Goal: Information Seeking & Learning: Learn about a topic

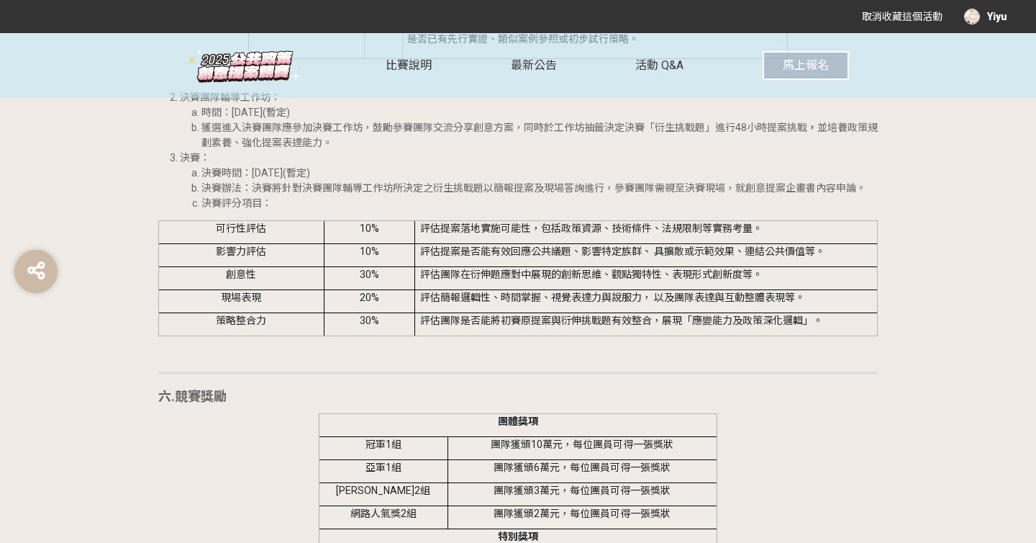
scroll to position [2330, 0]
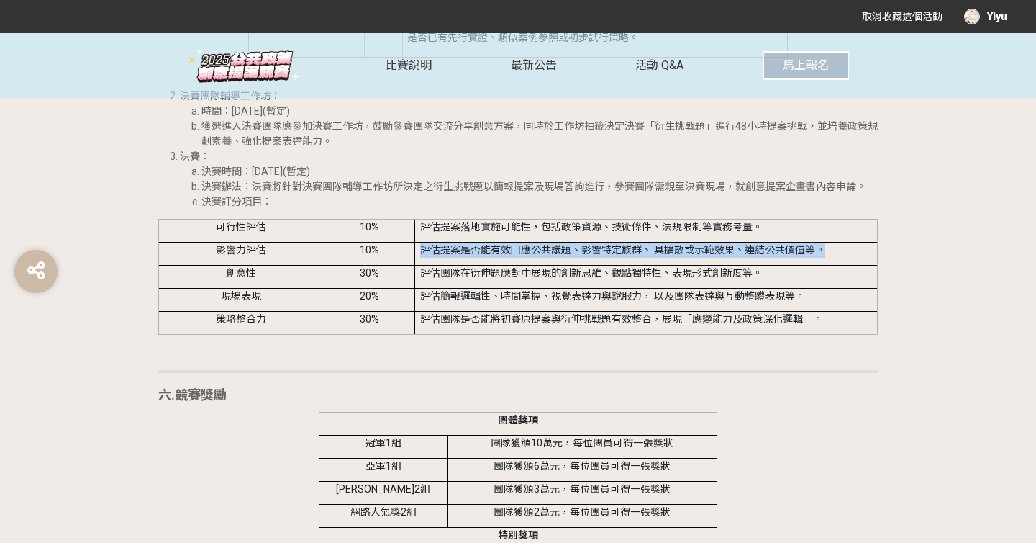
drag, startPoint x: 399, startPoint y: 262, endPoint x: 517, endPoint y: 284, distance: 120.8
click at [517, 284] on tbody "可行性評估 10% 評估提案落地實施可能性，包括政策資源、技術條件、法規限制等實務考量。 影響力評估 10% 評估提案是否能有效回應公共議題、影響特定族群、 …" at bounding box center [518, 276] width 719 height 115
click at [517, 284] on td "評估團隊在衍伸題應對中展現的創新思維、觀點獨特性、表現形式創新度等。" at bounding box center [646, 276] width 463 height 23
drag, startPoint x: 524, startPoint y: 258, endPoint x: 525, endPoint y: 278, distance: 20.2
click at [525, 265] on td "評估提案是否能有效回應公共議題、影響特定族群、 具擴散或⽰範效果、連結公共價值等。" at bounding box center [646, 253] width 463 height 23
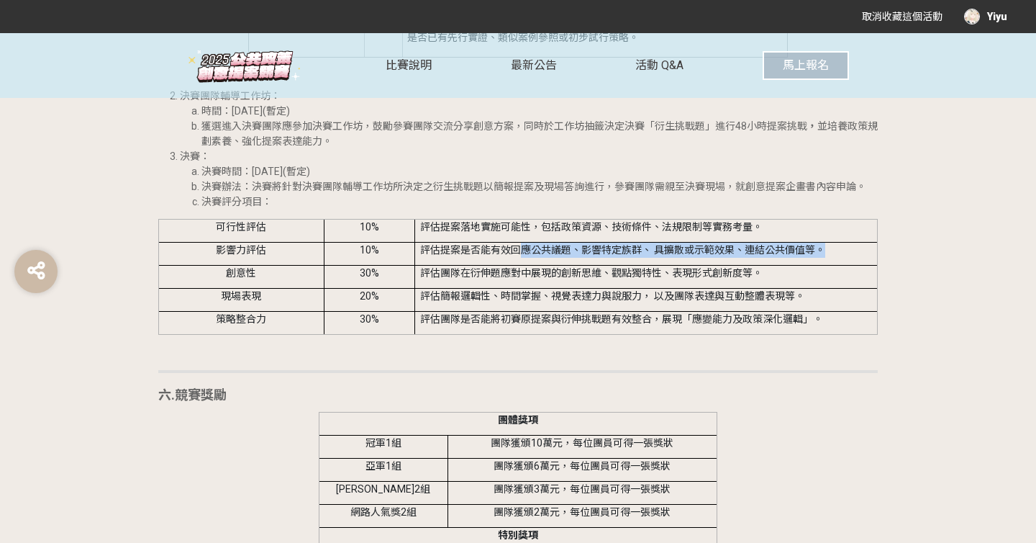
click at [525, 265] on td "評估提案是否能有效回應公共議題、影響特定族群、 具擴散或⽰範效果、連結公共價值等。" at bounding box center [646, 253] width 463 height 23
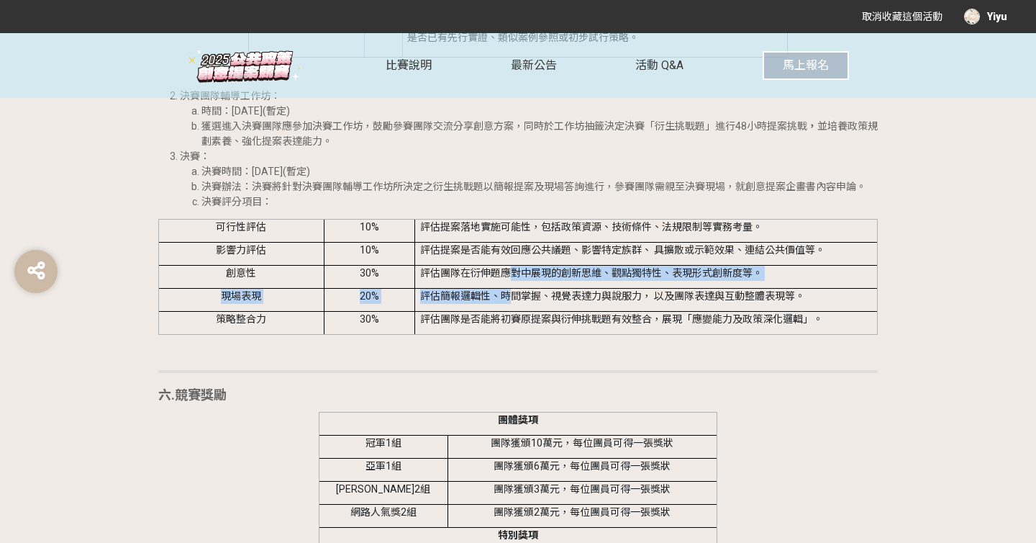
drag, startPoint x: 508, startPoint y: 294, endPoint x: 508, endPoint y: 309, distance: 15.8
click at [508, 309] on tbody "可行性評估 10% 評估提案落地實施可能性，包括政策資源、技術條件、法規限制等實務考量。 影響力評估 10% 評估提案是否能有效回應公共議題、影響特定族群、 …" at bounding box center [518, 276] width 719 height 115
click at [508, 309] on td "評估簡報邏輯性、時間掌握、視覺表達⼒與說服⼒， 以及團隊表達與互動整體表現等。" at bounding box center [646, 299] width 463 height 23
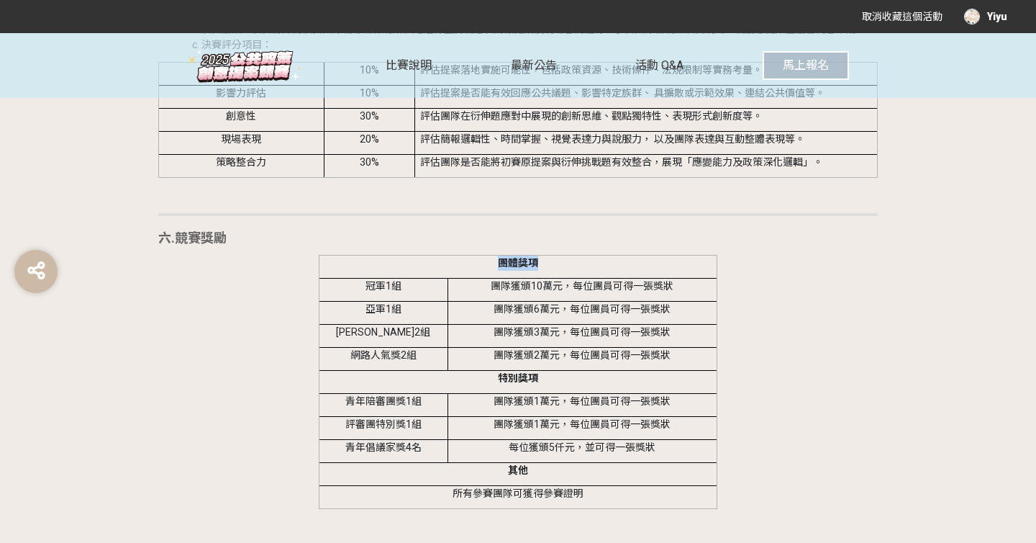
scroll to position [2487, 0]
drag, startPoint x: 484, startPoint y: 290, endPoint x: 593, endPoint y: 258, distance: 113.2
click at [593, 245] on h2 "六.競賽獎勵" at bounding box center [518, 238] width 720 height 16
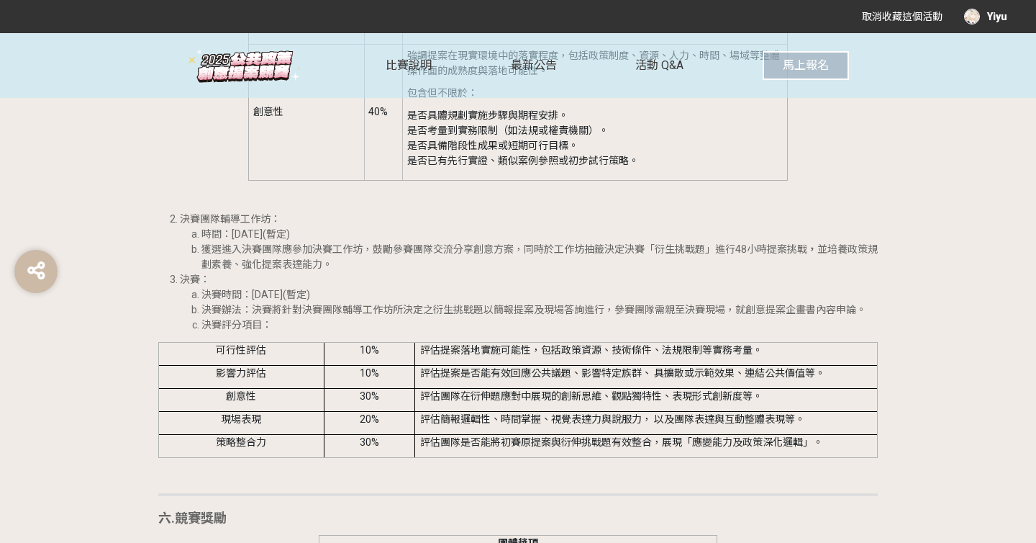
scroll to position [2289, 0]
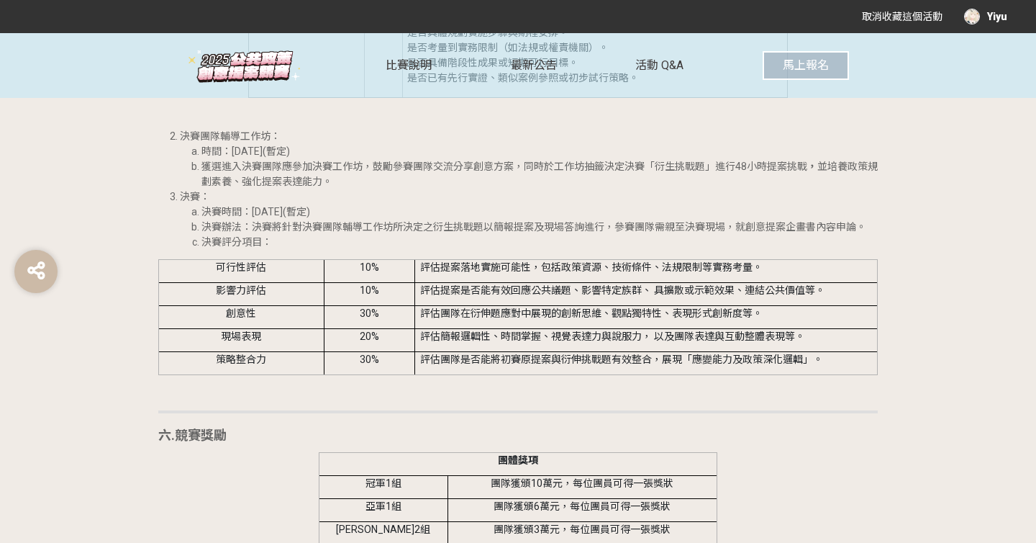
click at [496, 369] on td "評估團隊是否能將初賽原提案與衍伸挑戰題有效整合，展現「應變能⼒及政策深化邏輯」。" at bounding box center [646, 362] width 463 height 23
click at [593, 174] on li "獲選進入決賽團隊應參加決賽工作坊，鼓勵參賽團隊交流分享創意方案，同時於工作坊抽籤決定決賽「衍生挑戰題」進行48小時提案挑戰 ， 並培養政策規劃素養、強化提案表…" at bounding box center [540, 174] width 677 height 30
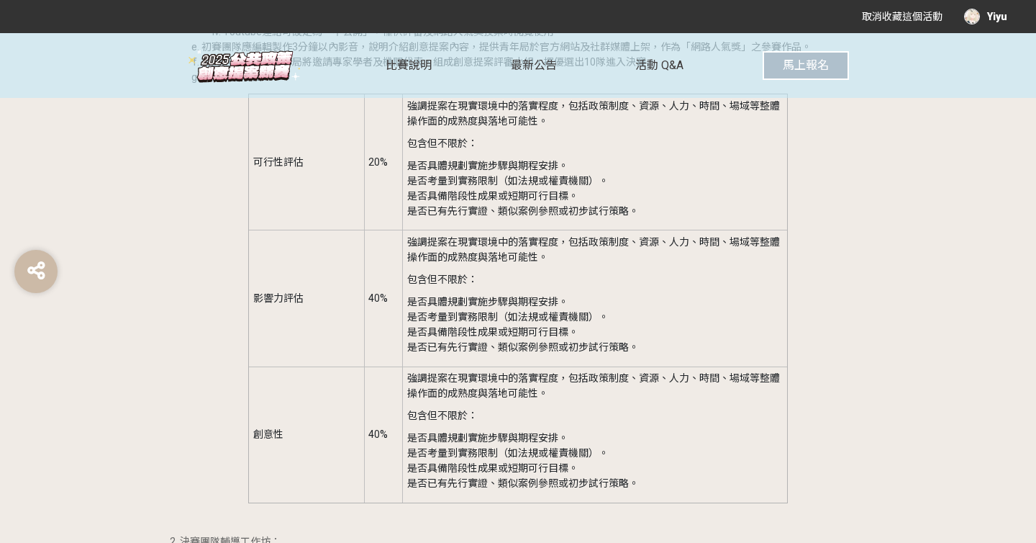
scroll to position [1883, 0]
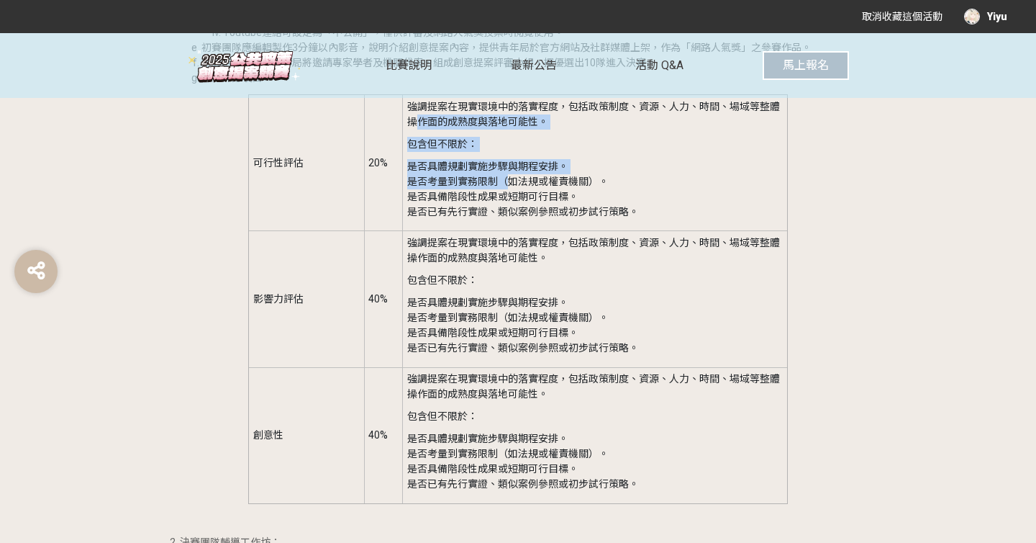
drag, startPoint x: 421, startPoint y: 134, endPoint x: 510, endPoint y: 201, distance: 111.6
click at [510, 201] on td "強調提案在現實環境中的落實程度，包括政策制度、資源、⼈⼒、時間、場域等整體操作⾯的成熟度與落地可能性。 包含但不限於： 是否具體規劃實施步驟與期程安排。 是否…" at bounding box center [595, 163] width 385 height 136
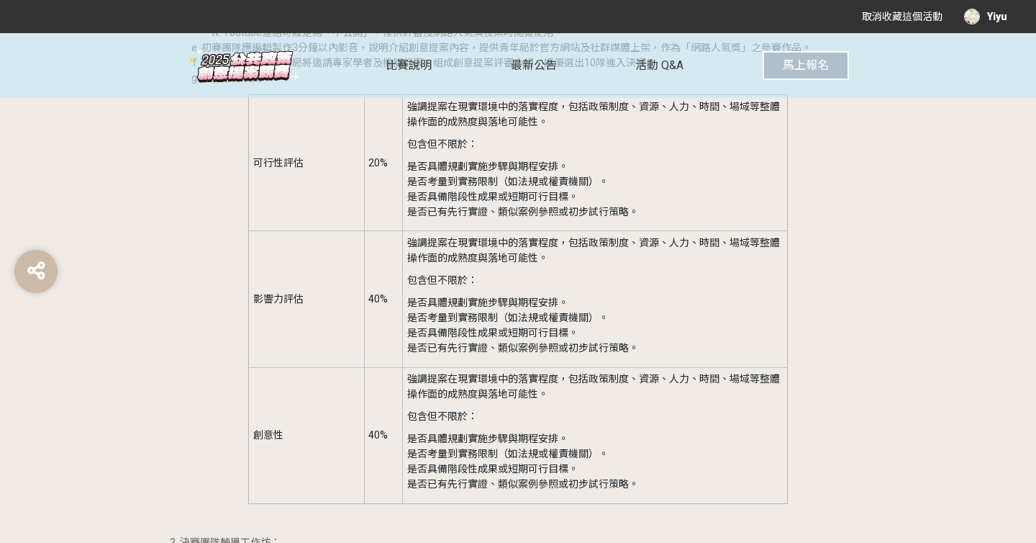
click at [444, 206] on p "是否具體規劃實施步驟與期程安排。 是否考量到實務限制（如法規或權責機關）。 是否具備階段性成果或短期可⾏⽬標。 是否已有先⾏實證、類似案例參照或初步試⾏策略。" at bounding box center [595, 189] width 376 height 60
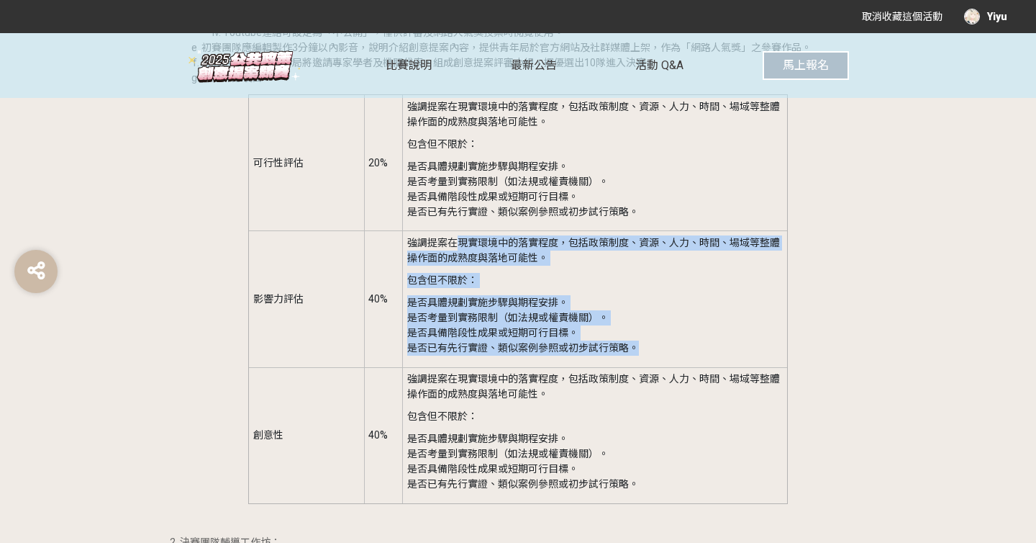
drag, startPoint x: 453, startPoint y: 262, endPoint x: 646, endPoint y: 357, distance: 215.0
click at [646, 357] on td "強調提案在現實環境中的落實程度，包括政策制度、資源、⼈⼒、時間、場域等整體操作⾯的成熟度與落地可能性。 包含但不限於： 是否具體規劃實施步驟與期程安排。 是否…" at bounding box center [595, 299] width 385 height 136
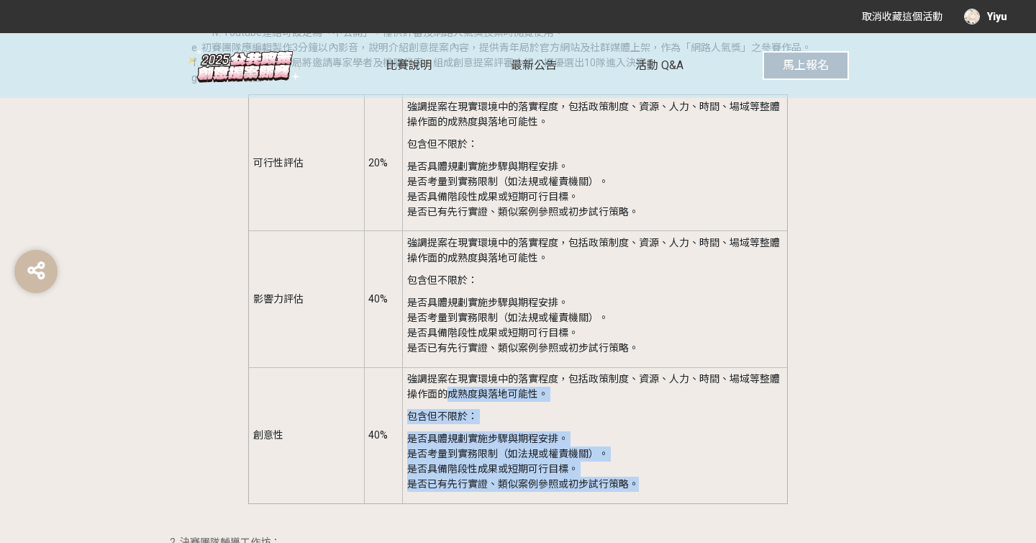
drag, startPoint x: 445, startPoint y: 405, endPoint x: 636, endPoint y: 501, distance: 214.0
click at [636, 501] on td "強調提案在現實環境中的落實程度，包括政策制度、資源、⼈⼒、時間、場域等整體操作⾯的成熟度與落地可能性。 包含但不限於： 是否具體規劃實施步驟與期程安排。 是否…" at bounding box center [595, 435] width 385 height 136
click at [636, 492] on p "是否具體規劃實施步驟與期程安排。 是否考量到實務限制（如法規或權責機關）。 是否具備階段性成果或短期可⾏⽬標。 是否已有先⾏實證、類似案例參照或初步試⾏策略。" at bounding box center [595, 461] width 376 height 60
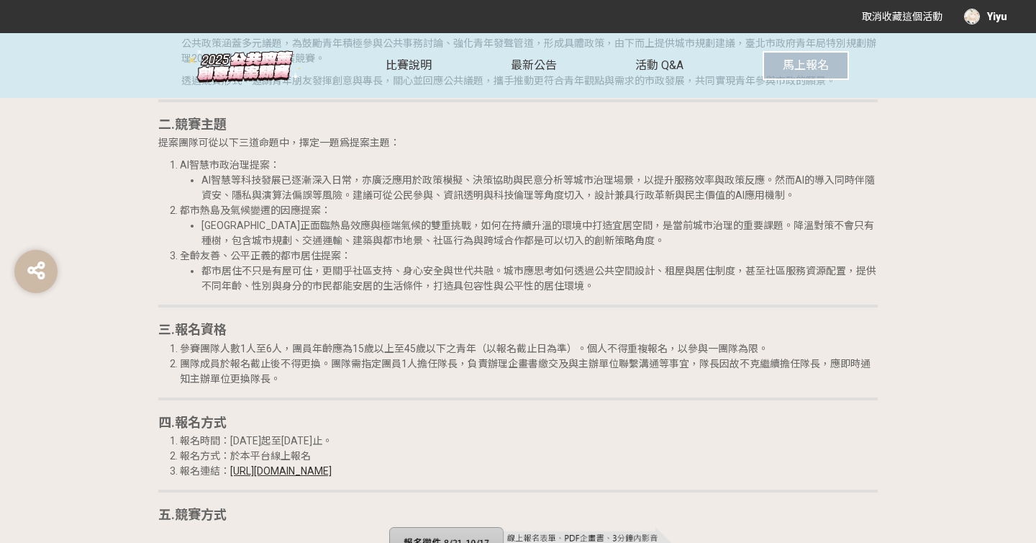
scroll to position [919, 0]
